Goal: Find specific page/section: Find specific page/section

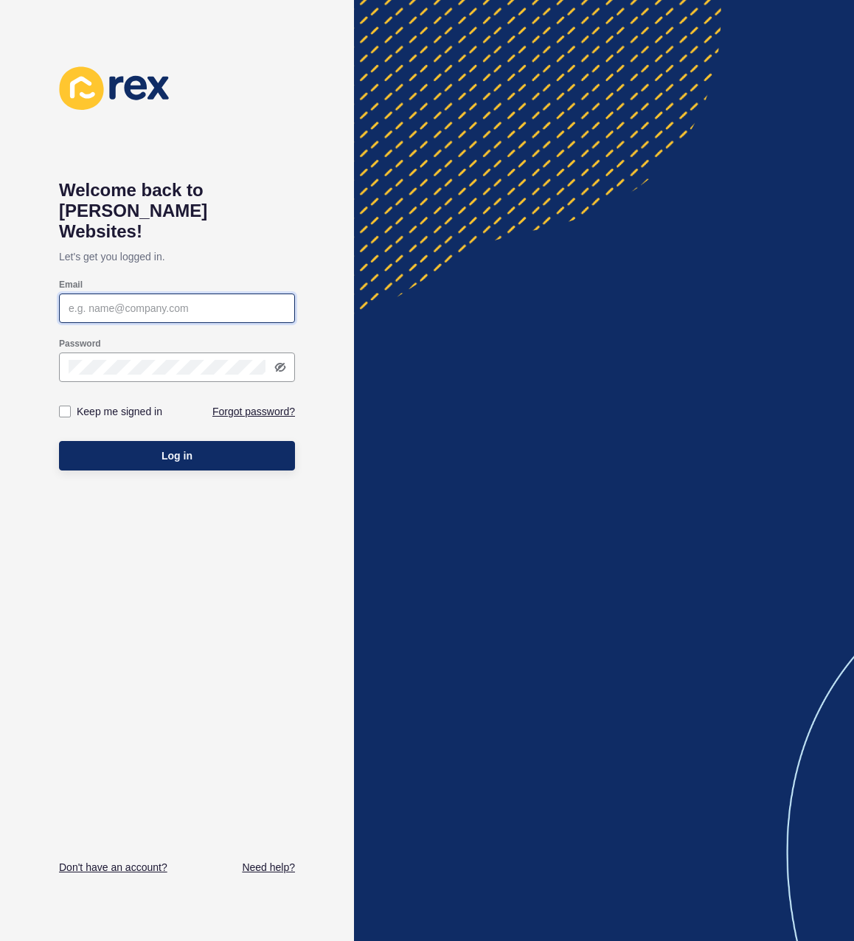
click at [142, 301] on input "Email" at bounding box center [177, 308] width 217 height 15
type input "[EMAIL_ADDRESS][DOMAIN_NAME]"
click at [59, 441] on button "Log in" at bounding box center [177, 455] width 236 height 29
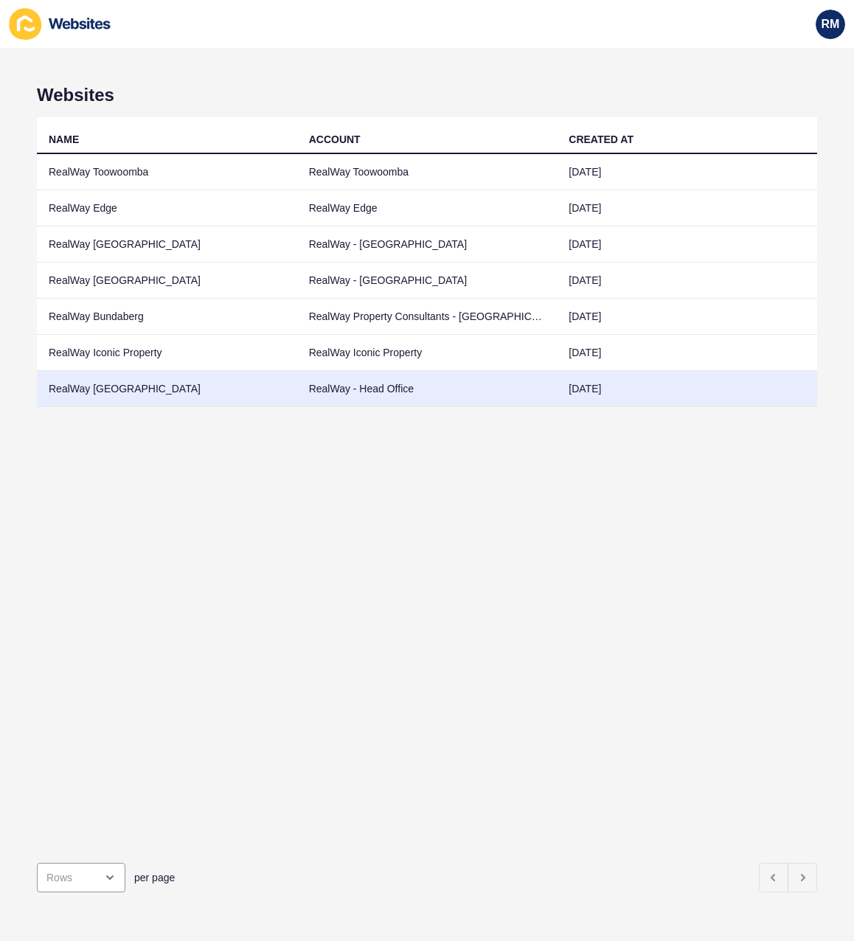
click at [221, 381] on td "RealWay [GEOGRAPHIC_DATA]" at bounding box center [167, 389] width 260 height 36
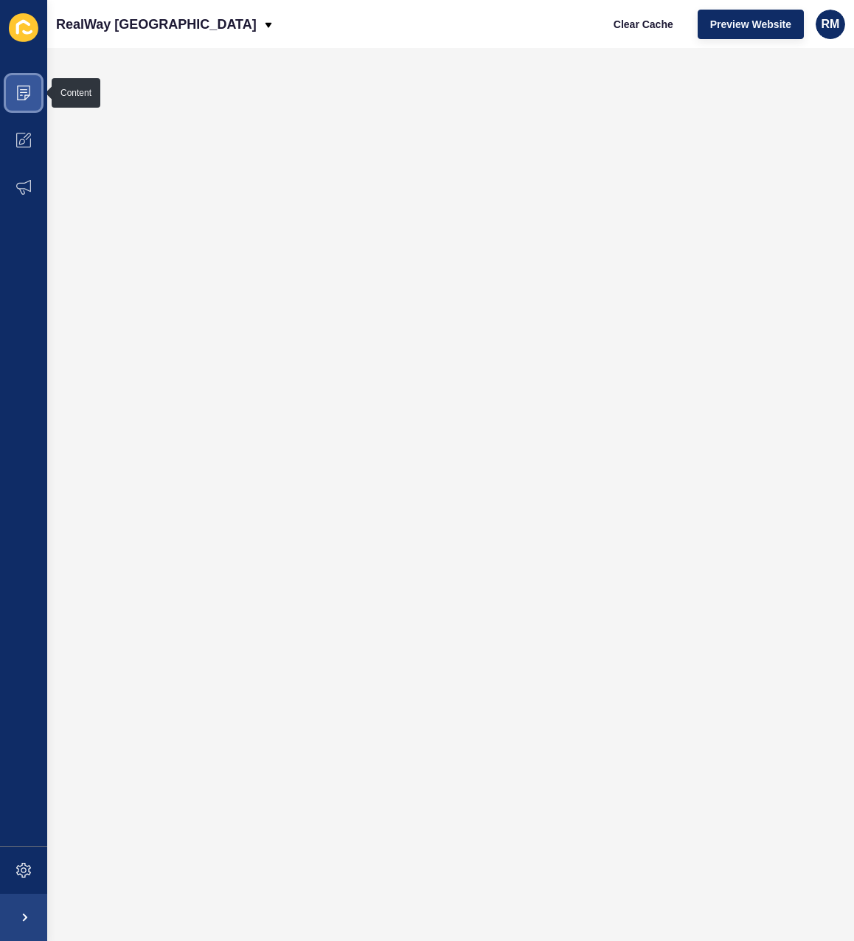
click at [38, 109] on span at bounding box center [23, 92] width 47 height 47
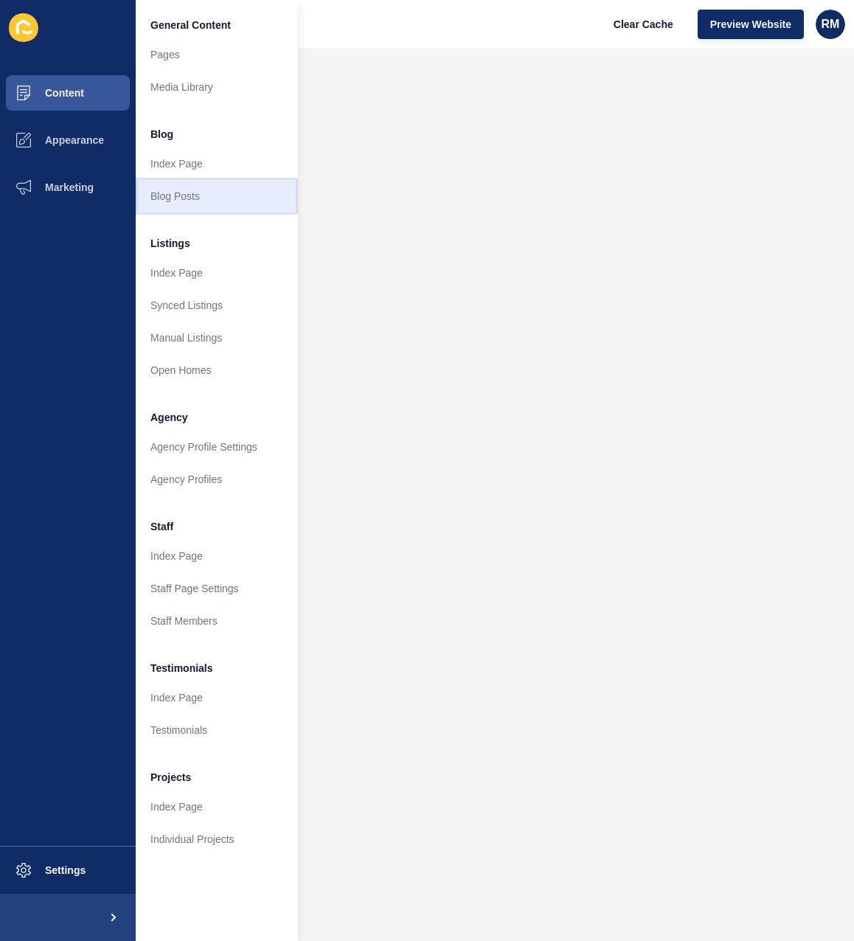
click at [218, 190] on link "Blog Posts" at bounding box center [217, 196] width 162 height 32
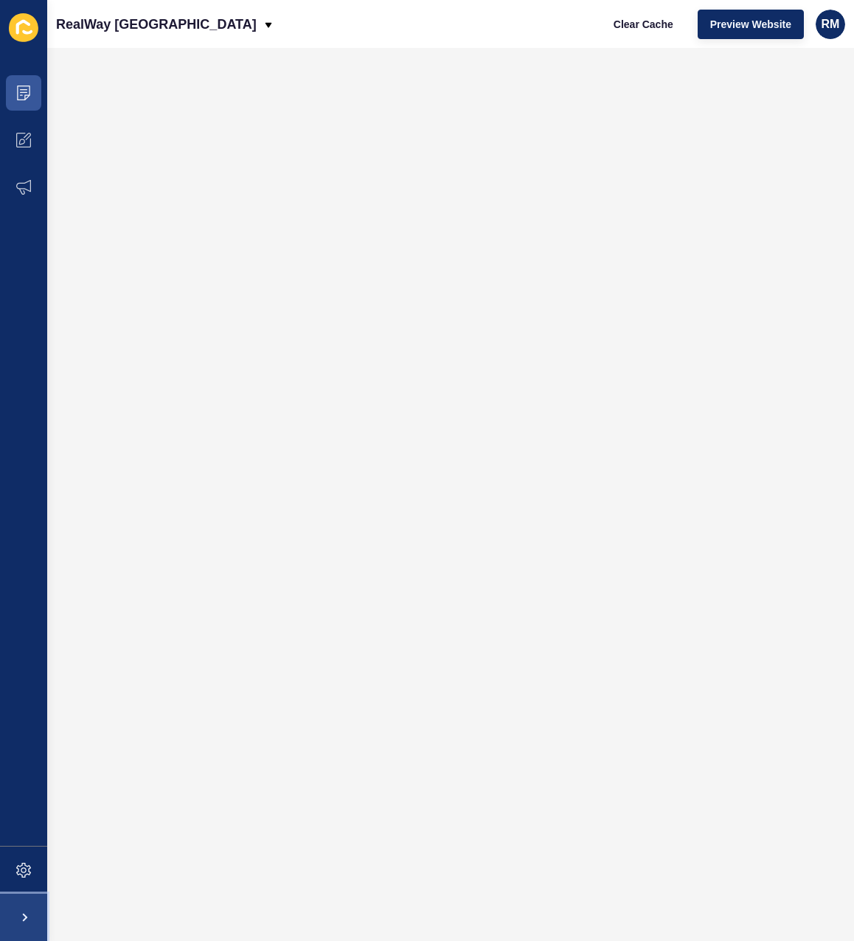
click at [35, 912] on span at bounding box center [23, 917] width 47 height 47
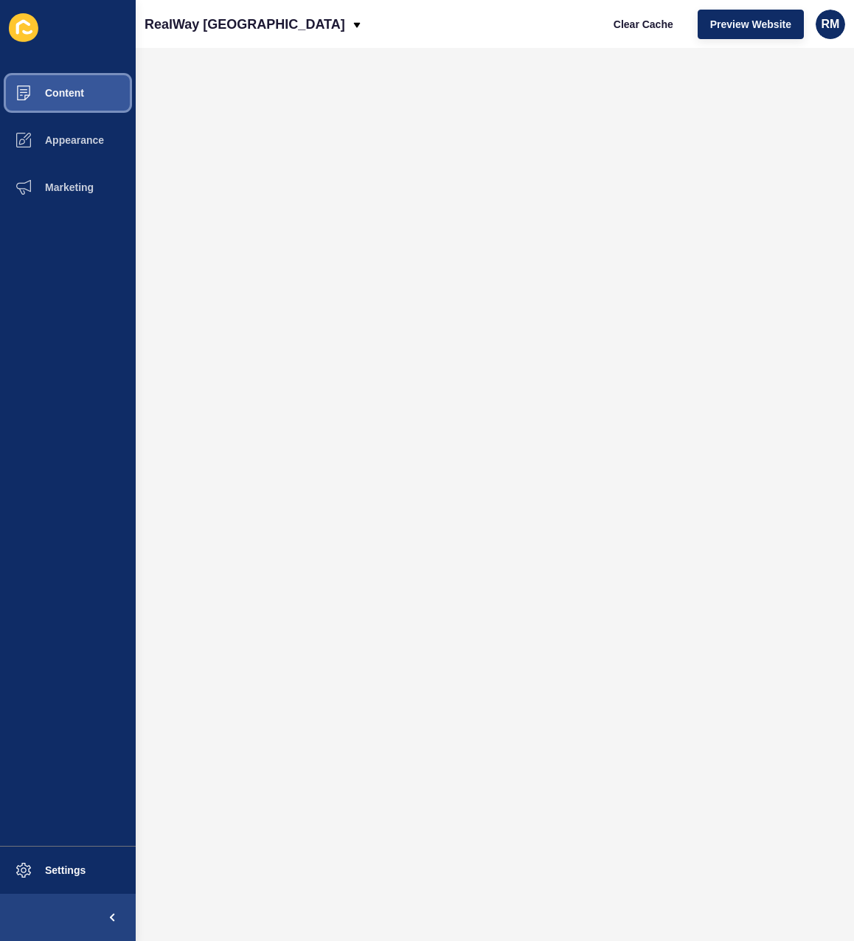
click at [99, 108] on button "Content" at bounding box center [68, 92] width 136 height 47
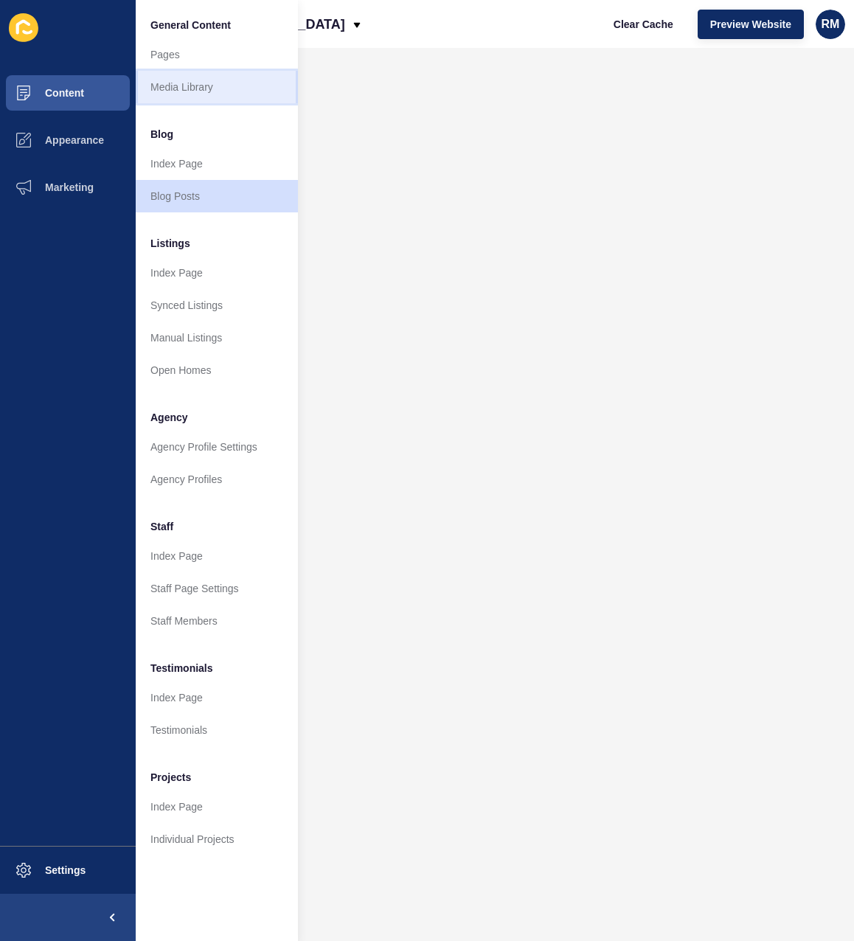
click at [189, 86] on link "Media Library" at bounding box center [217, 87] width 162 height 32
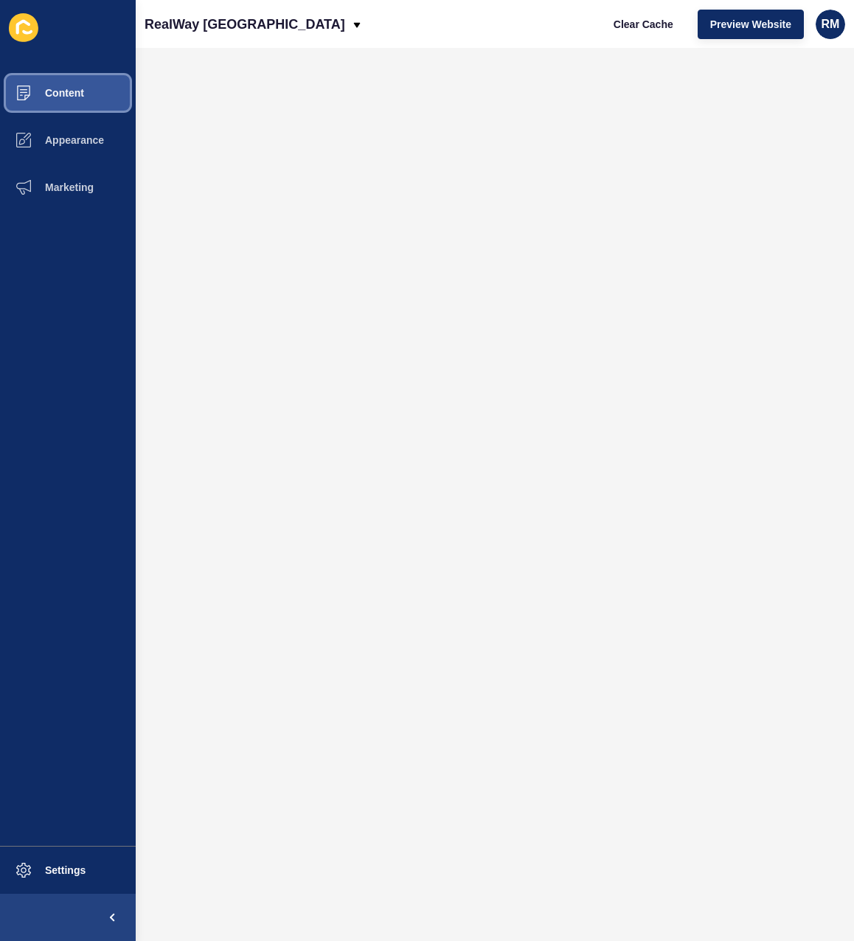
click at [119, 83] on button "Content" at bounding box center [68, 92] width 136 height 47
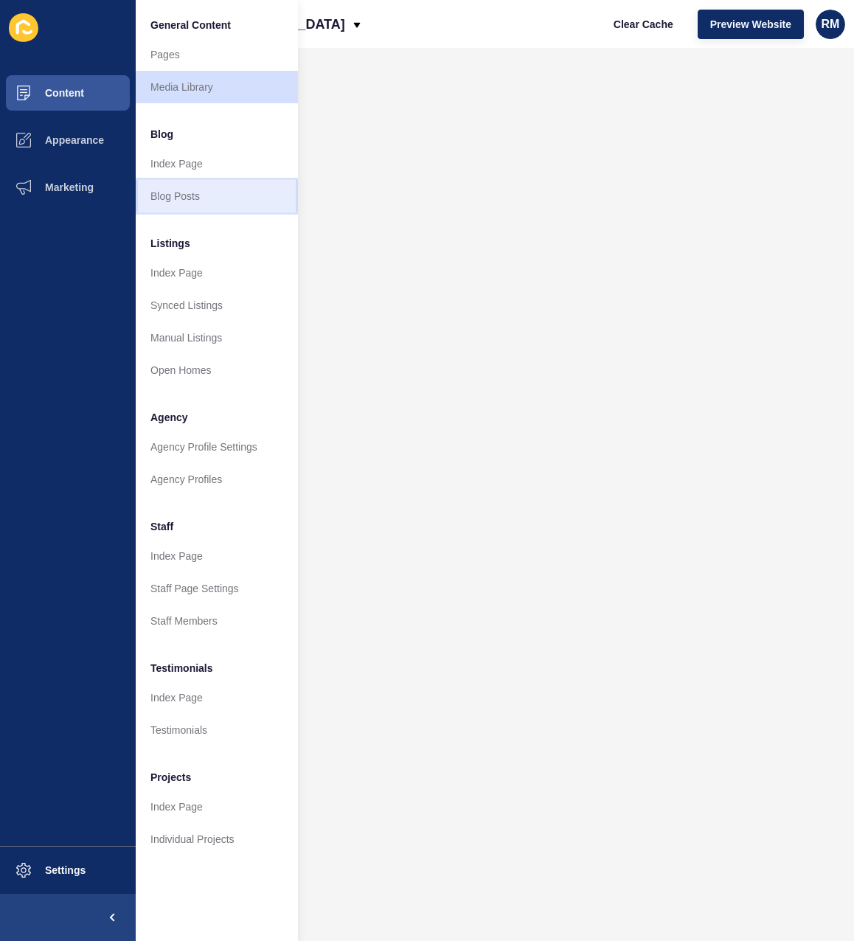
click at [192, 195] on link "Blog Posts" at bounding box center [217, 196] width 162 height 32
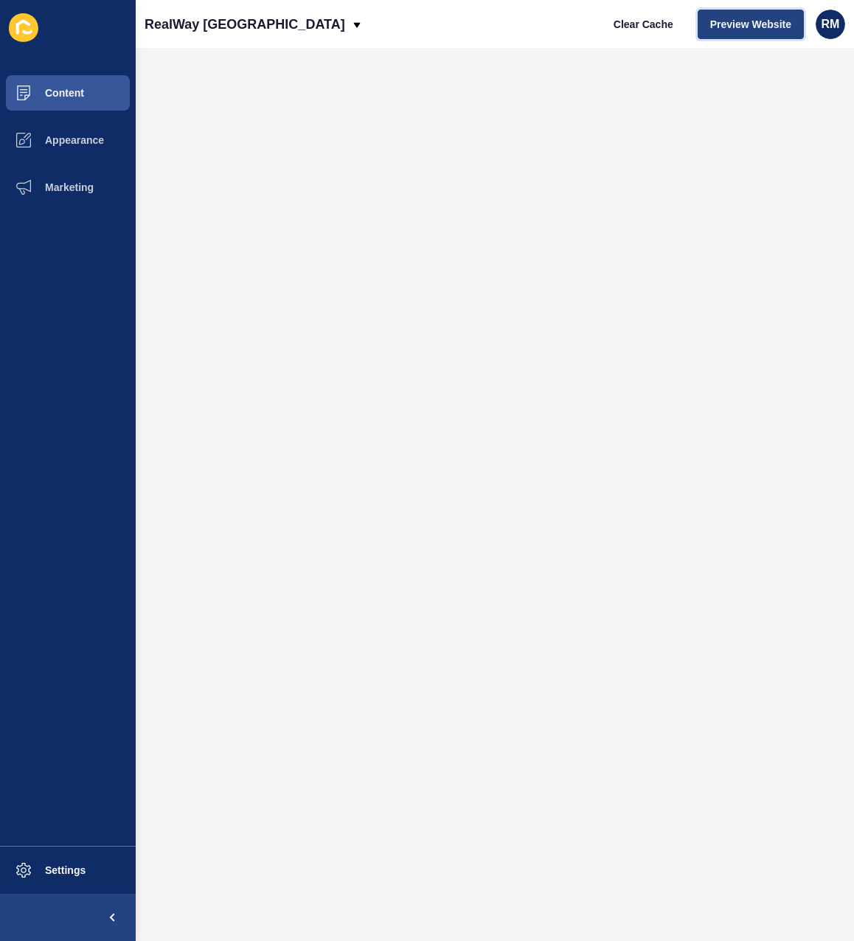
click at [739, 15] on button "Preview Website" at bounding box center [751, 24] width 106 height 29
